Goal: Information Seeking & Learning: Learn about a topic

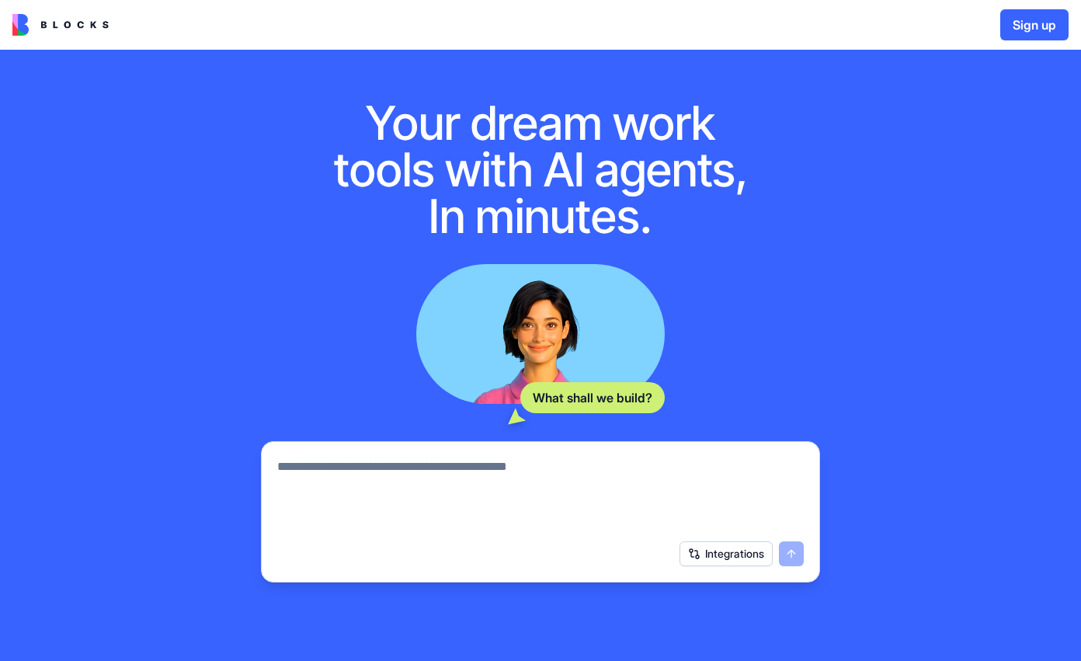
click at [84, 28] on img at bounding box center [60, 25] width 96 height 22
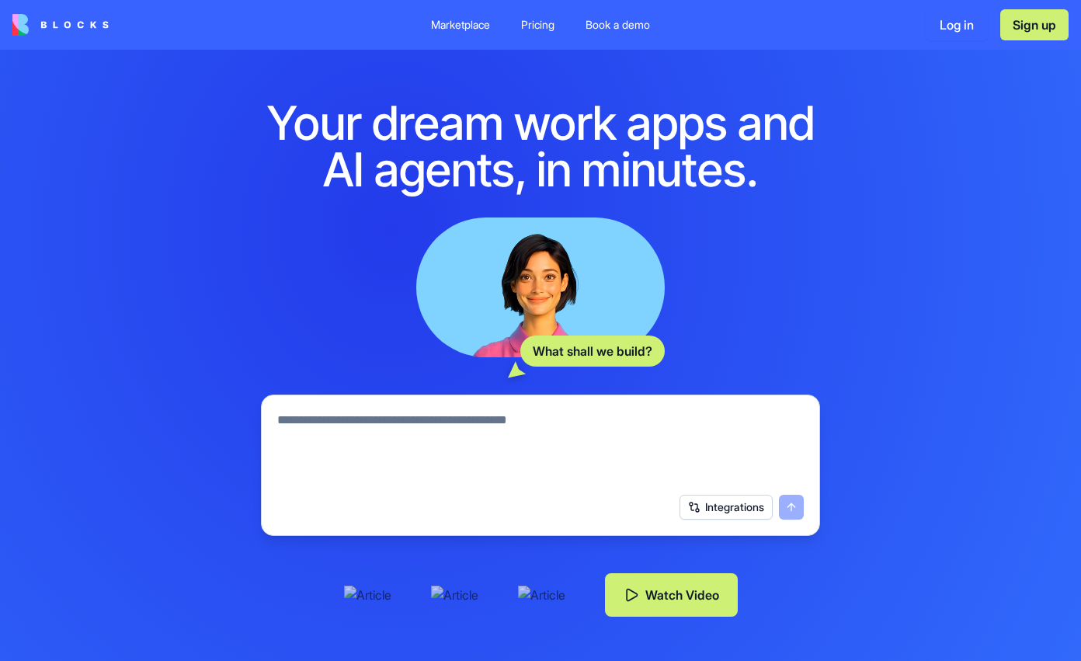
click at [546, 22] on div "Pricing" at bounding box center [537, 25] width 33 height 16
click at [541, 26] on div "Pricing" at bounding box center [537, 25] width 33 height 16
click at [527, 26] on div "Pricing" at bounding box center [537, 25] width 33 height 16
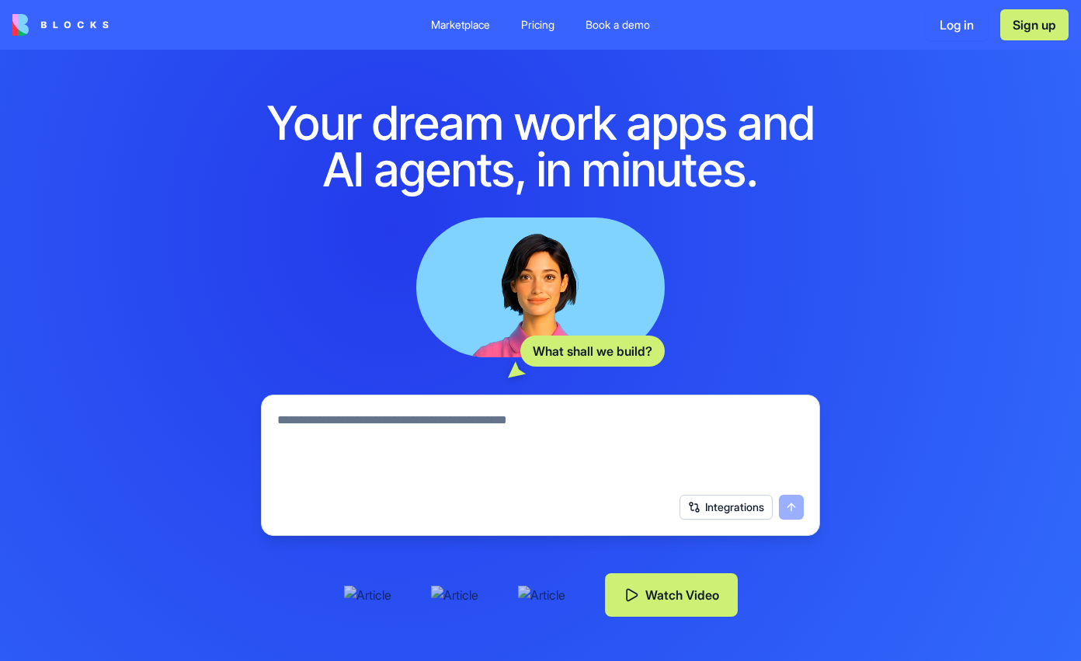
click at [539, 26] on div "Pricing" at bounding box center [537, 25] width 33 height 16
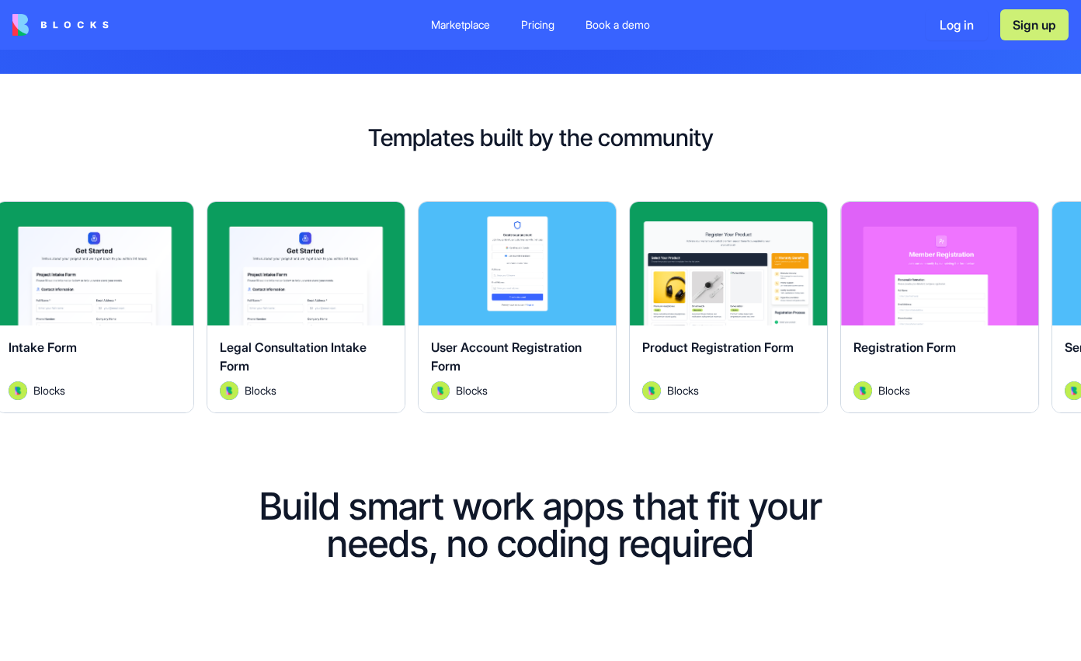
scroll to position [607, 0]
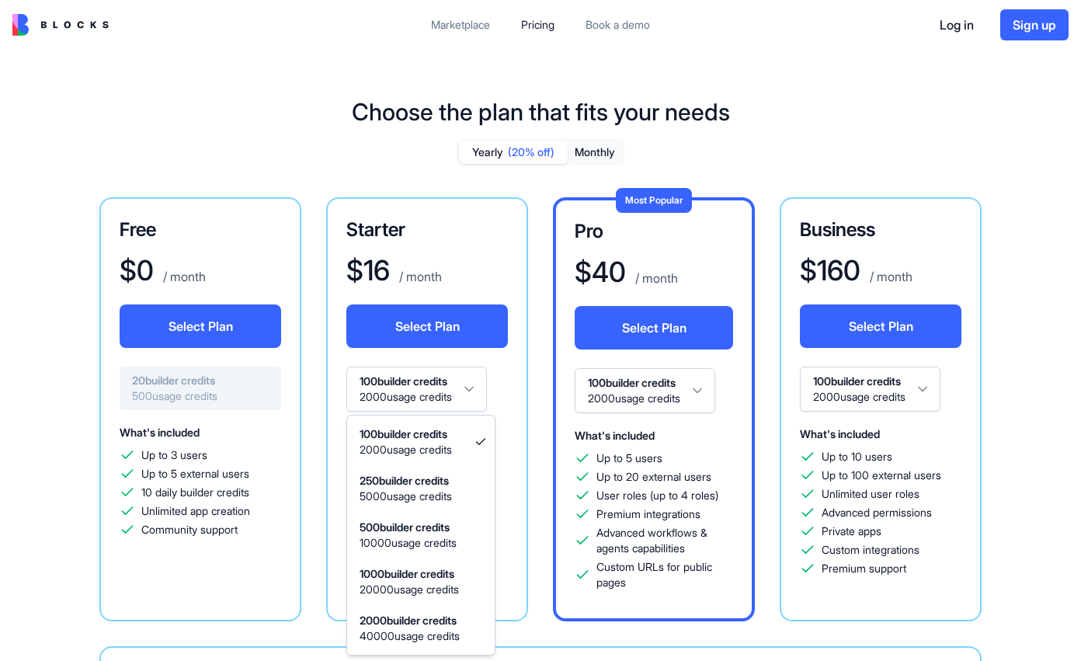
click at [468, 393] on html "Marketplace Pricing Book a demo Log in Sign up Choose the plan that fits your n…" at bounding box center [540, 330] width 1081 height 661
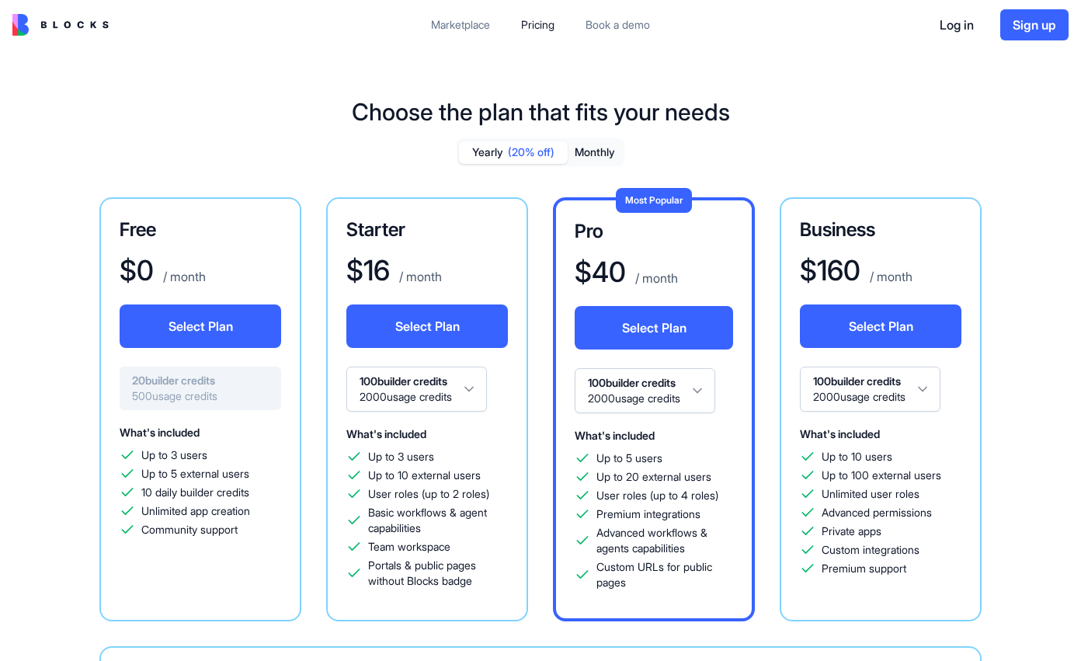
click at [468, 393] on html "Marketplace Pricing Book a demo Log in Sign up Choose the plan that fits your n…" at bounding box center [540, 330] width 1081 height 661
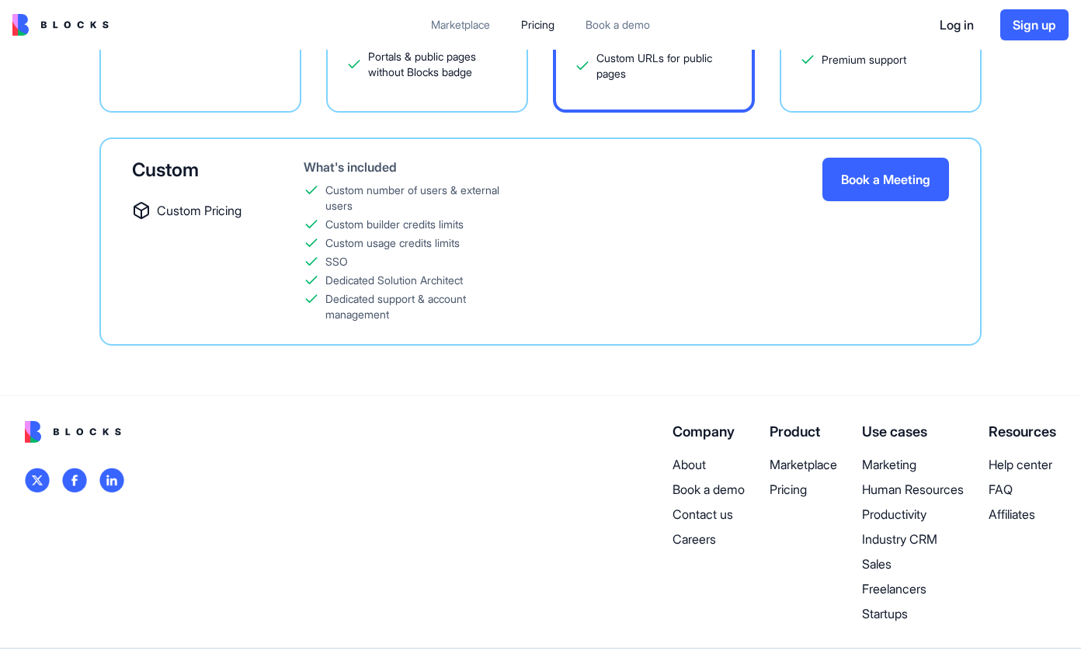
scroll to position [527, 0]
